Goal: Use online tool/utility: Utilize a website feature to perform a specific function

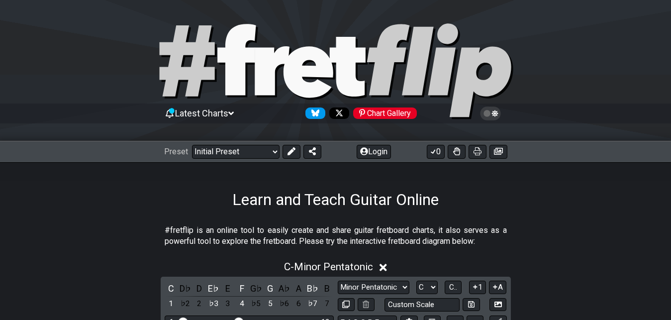
scroll to position [199, 0]
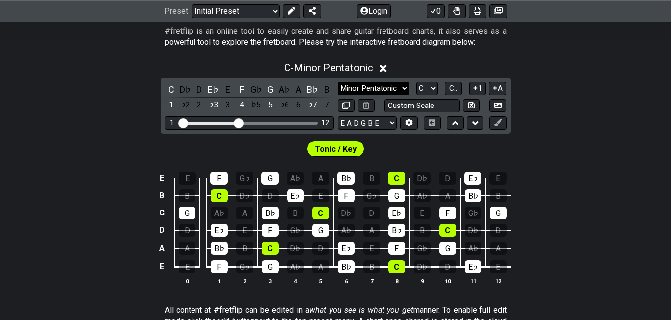
click at [391, 82] on select "Minor Pentatonic Click to edit Minor Pentatonic Major Pentatonic Minor Blues Ma…" at bounding box center [374, 88] width 72 height 13
select select "Phrygian"
click at [338, 82] on select "Minor Pentatonic Click to edit Minor Pentatonic Major Pentatonic Minor Blues Ma…" at bounding box center [374, 88] width 72 height 13
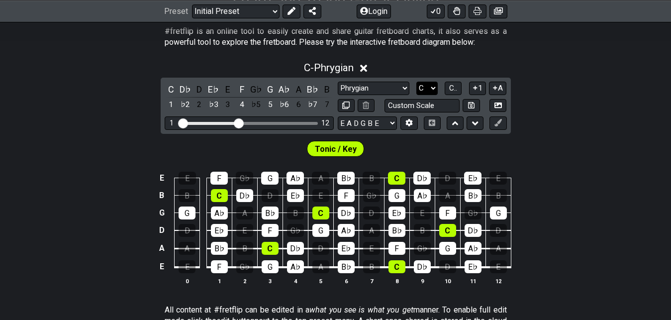
click at [428, 86] on select "A♭ A A♯ B♭ B C C♯ D♭ D D♯ E♭ E F F♯ G♭ G G♯" at bounding box center [426, 88] width 21 height 13
select select "E"
click at [416, 82] on select "A♭ A A♯ B♭ B C C♯ D♭ D D♯ E♭ E F F♯ G♭ G G♯" at bounding box center [426, 88] width 21 height 13
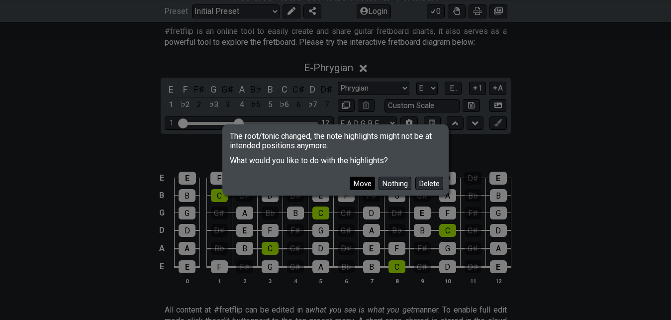
click at [370, 186] on button "Move" at bounding box center [362, 183] width 25 height 13
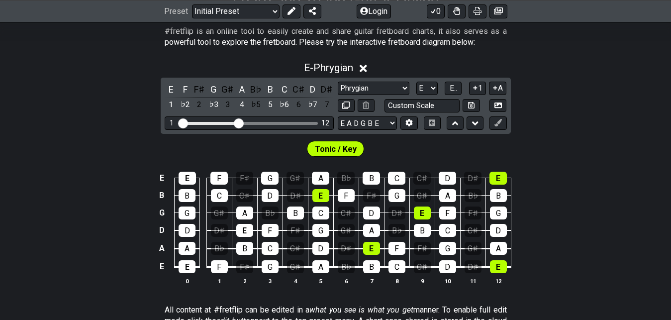
scroll to position [0, 0]
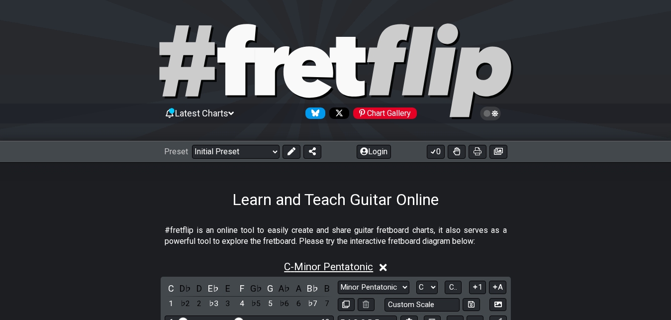
scroll to position [66, 0]
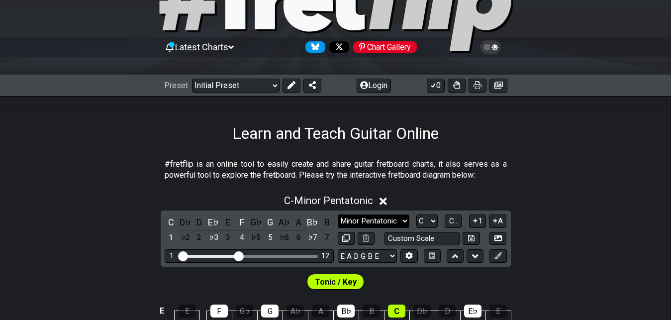
click at [376, 217] on select "Minor Pentatonic Click to edit Minor Pentatonic Major Pentatonic Minor Blues Ma…" at bounding box center [374, 220] width 72 height 13
select select "Locrian"
click at [338, 214] on select "Minor Pentatonic Click to edit Minor Pentatonic Major Pentatonic Minor Blues Ma…" at bounding box center [374, 220] width 72 height 13
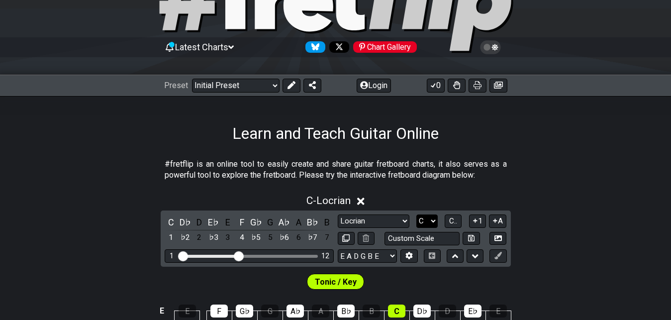
click at [429, 217] on select "A♭ A A♯ B♭ B C C♯ D♭ D D♯ E♭ E F F♯ G♭ G G♯" at bounding box center [426, 220] width 21 height 13
select select "E"
click at [416, 214] on select "A♭ A A♯ B♭ B C C♯ D♭ D D♯ E♭ E F F♯ G♭ G G♯" at bounding box center [426, 220] width 21 height 13
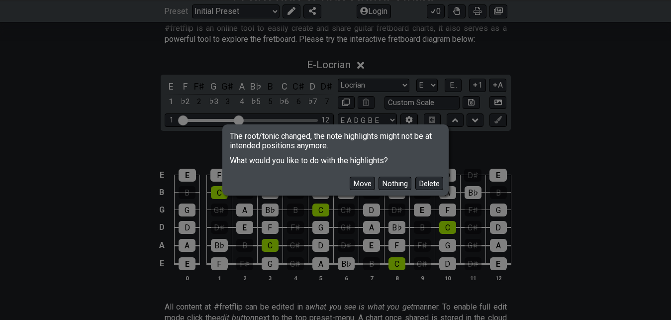
scroll to position [265, 0]
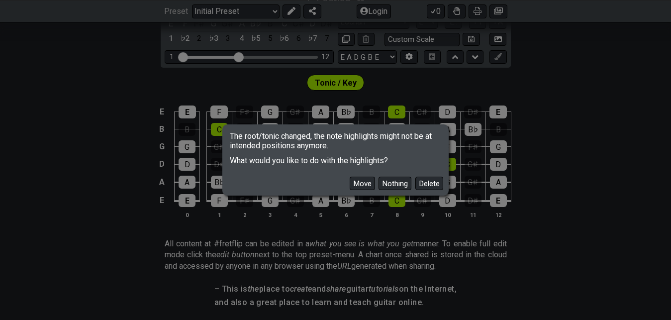
drag, startPoint x: 364, startPoint y: 181, endPoint x: 369, endPoint y: 182, distance: 5.1
click at [365, 182] on button "Move" at bounding box center [362, 183] width 25 height 13
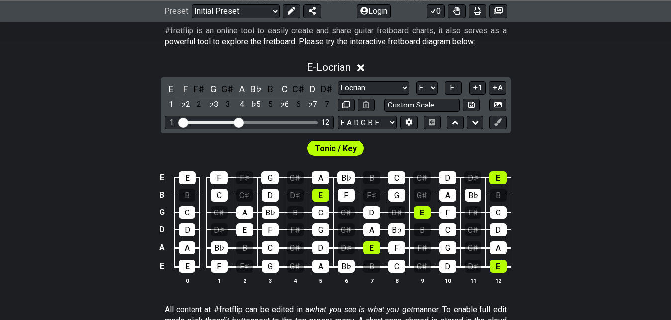
scroll to position [199, 0]
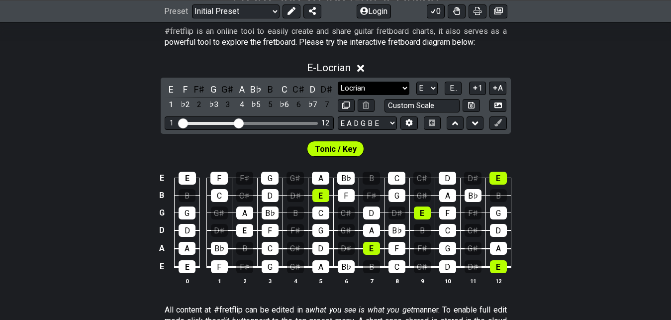
click at [390, 88] on select "Minor Pentatonic Click to edit Minor Pentatonic Major Pentatonic Minor Blues Ma…" at bounding box center [374, 88] width 72 height 13
select select "Phrygian"
click at [338, 82] on select "Minor Pentatonic Click to edit Minor Pentatonic Major Pentatonic Minor Blues Ma…" at bounding box center [374, 88] width 72 height 13
